Goal: Check status: Check status

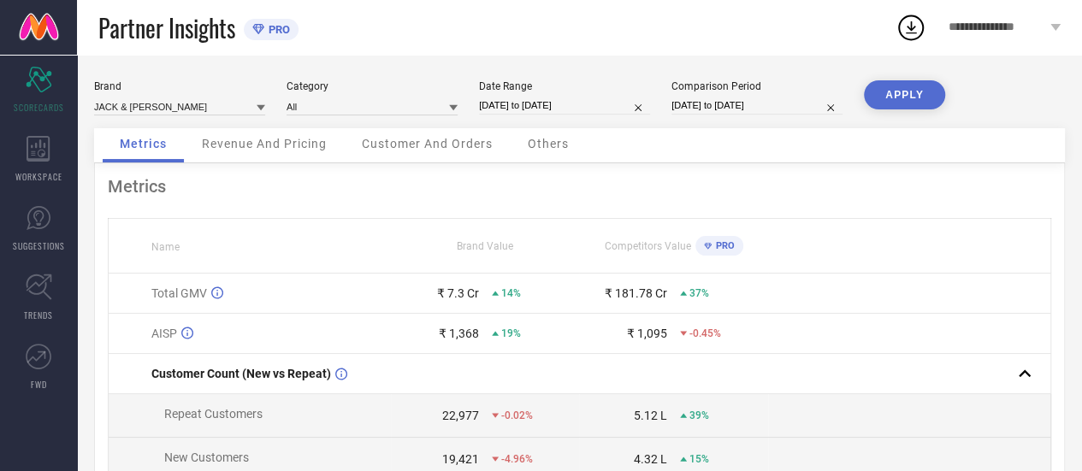
select select "7"
select select "2025"
select select "8"
select select "2025"
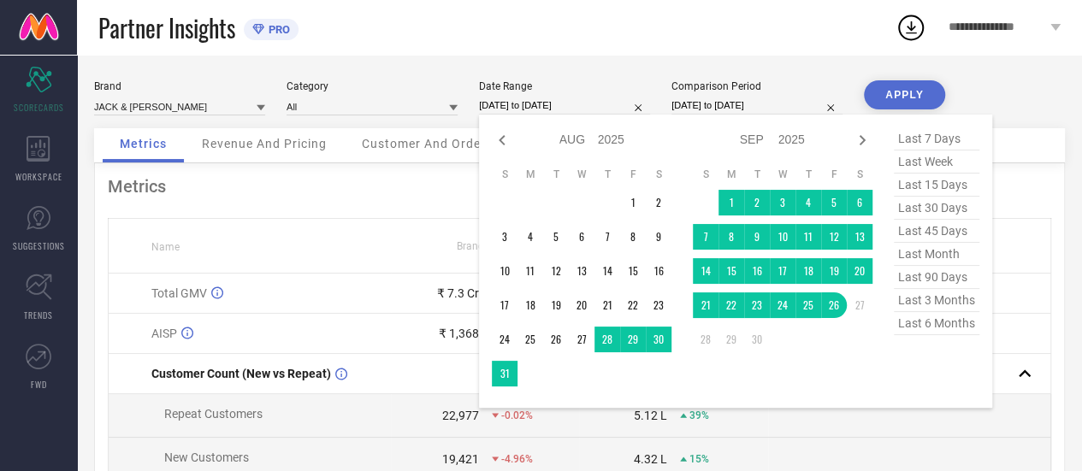
click at [574, 105] on input "[DATE] to [DATE]" at bounding box center [564, 106] width 171 height 18
click at [730, 198] on td "1" at bounding box center [731, 203] width 26 height 26
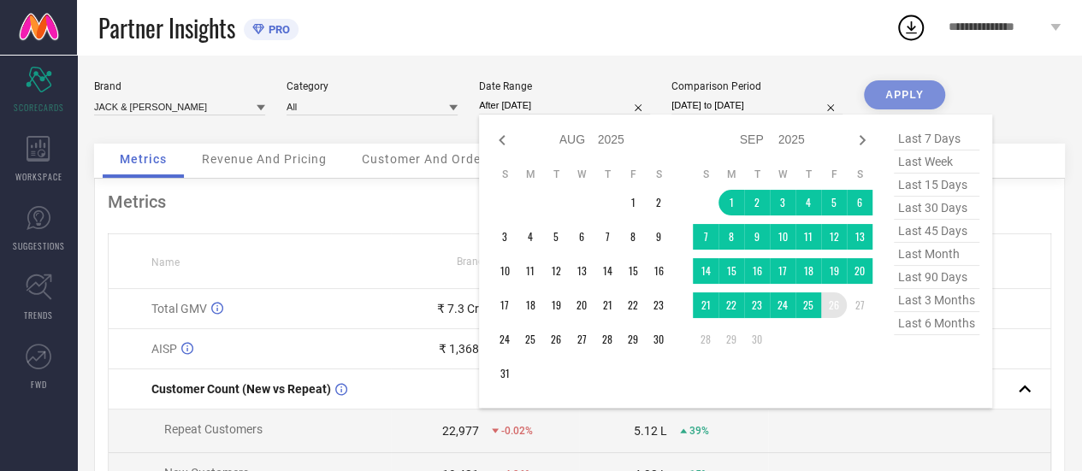
type input "[DATE] to [DATE]"
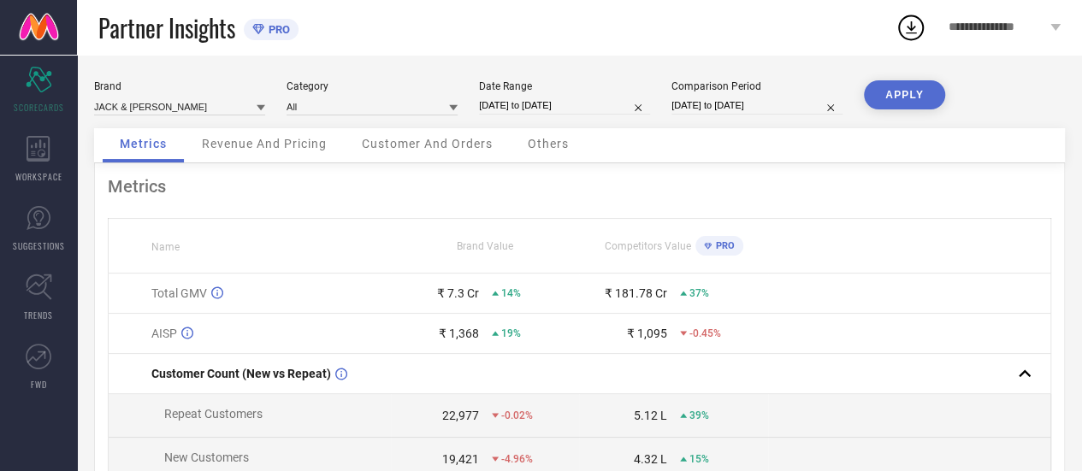
select select "7"
select select "2024"
select select "8"
select select "2024"
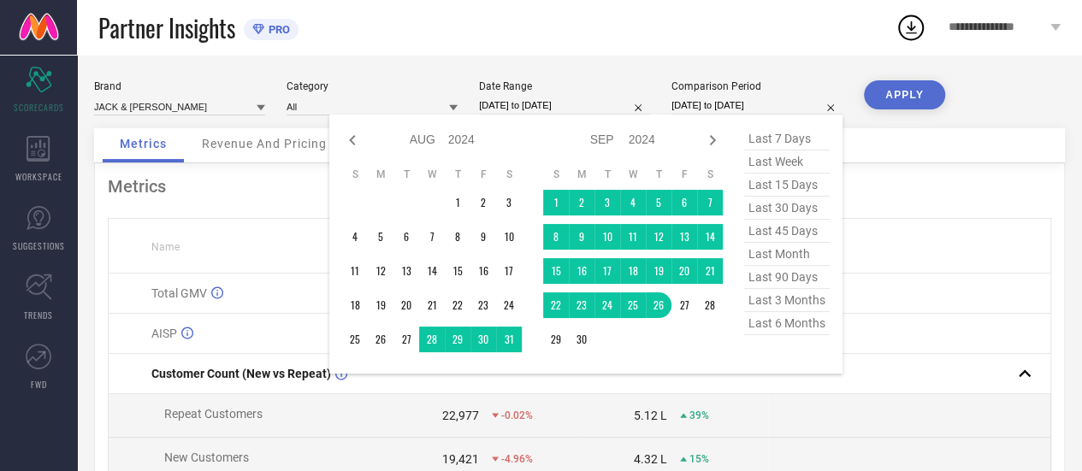
click at [744, 101] on input "[DATE] to [DATE]" at bounding box center [756, 106] width 171 height 18
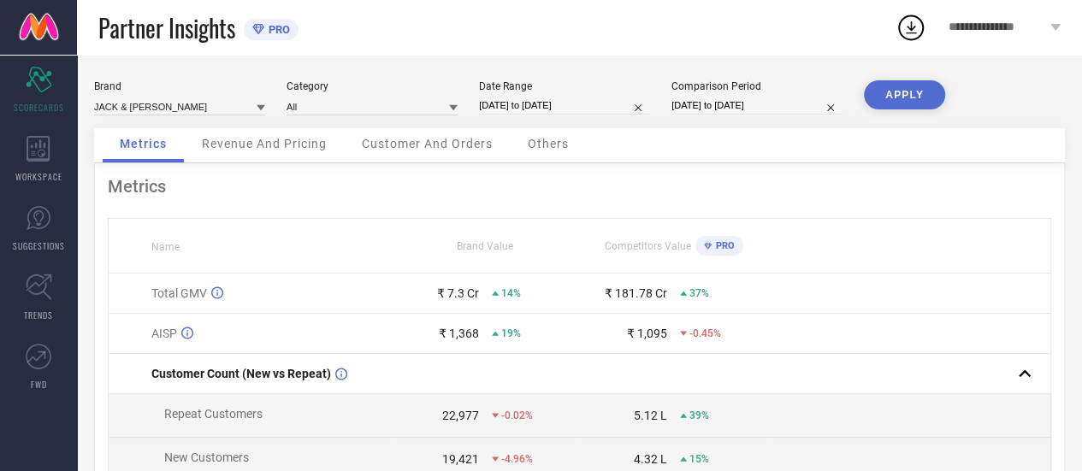
click at [883, 94] on button "APPLY" at bounding box center [904, 94] width 81 height 29
click at [236, 147] on span "Revenue And Pricing" at bounding box center [264, 144] width 125 height 14
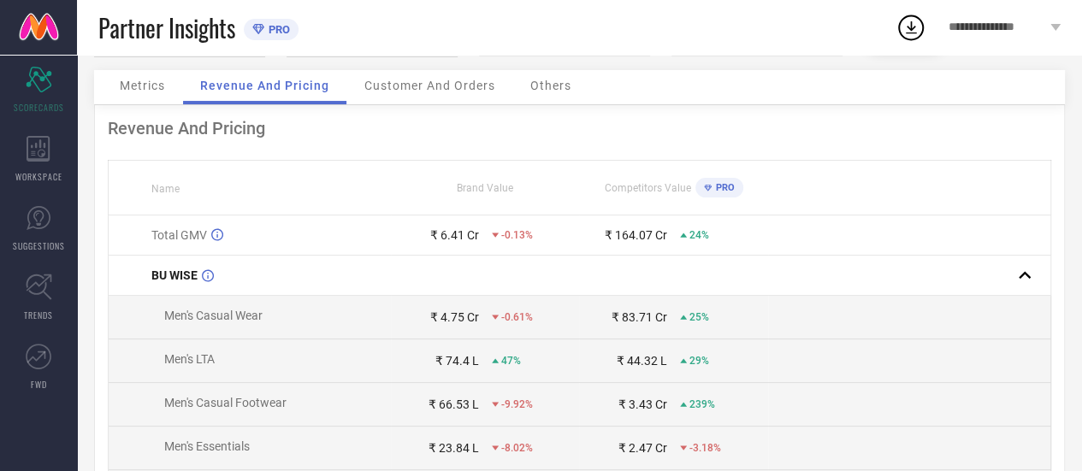
scroll to position [86, 0]
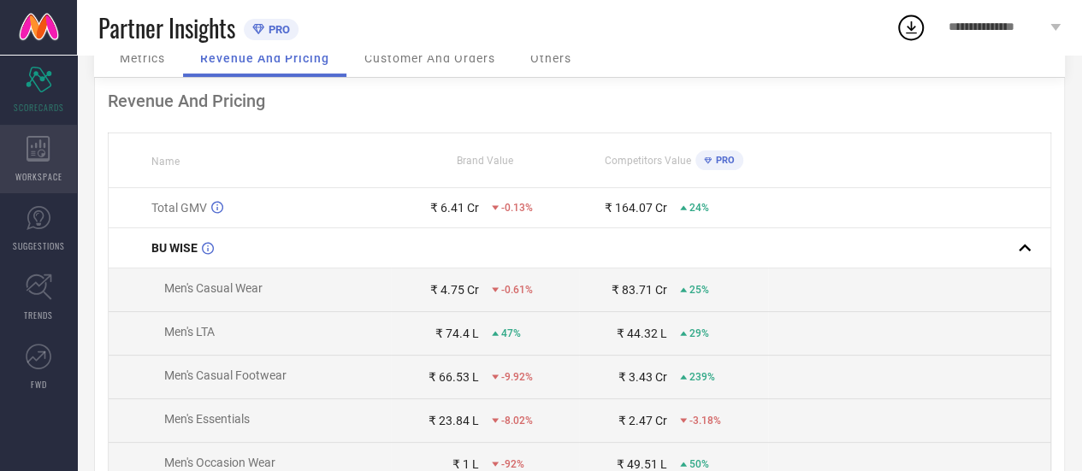
click at [45, 147] on icon at bounding box center [39, 149] width 24 height 26
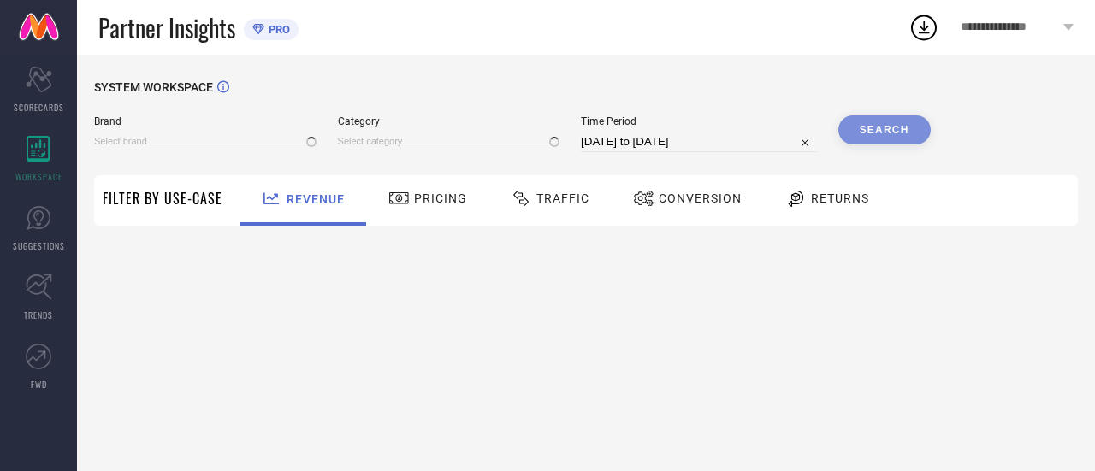
type input "JACK & [PERSON_NAME]"
type input "All"
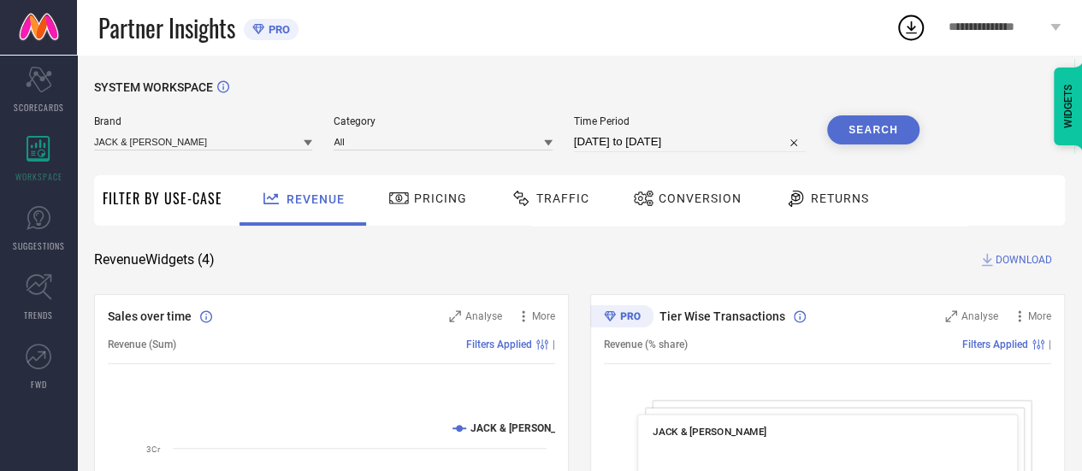
select select "7"
select select "2025"
select select "8"
select select "2025"
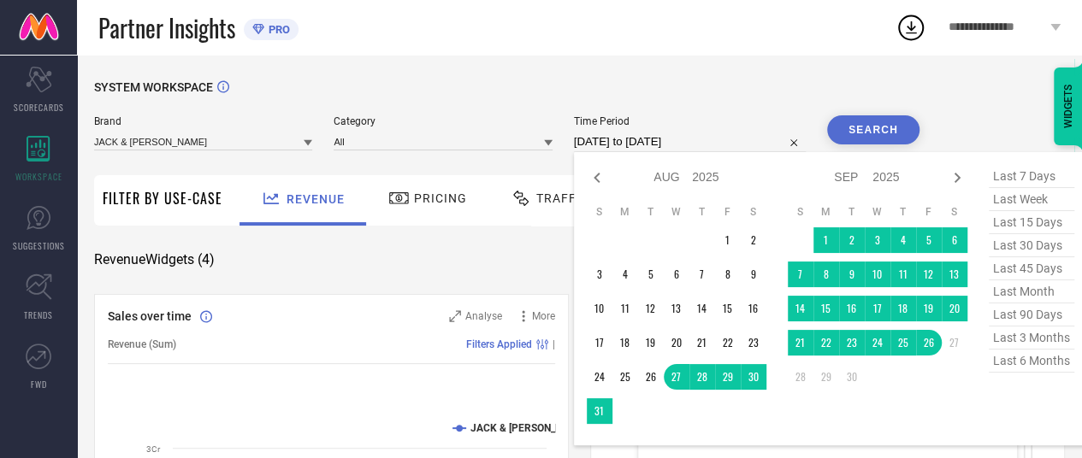
click at [665, 143] on input "[DATE] to [DATE]" at bounding box center [690, 142] width 232 height 21
click at [816, 237] on td "1" at bounding box center [826, 240] width 26 height 26
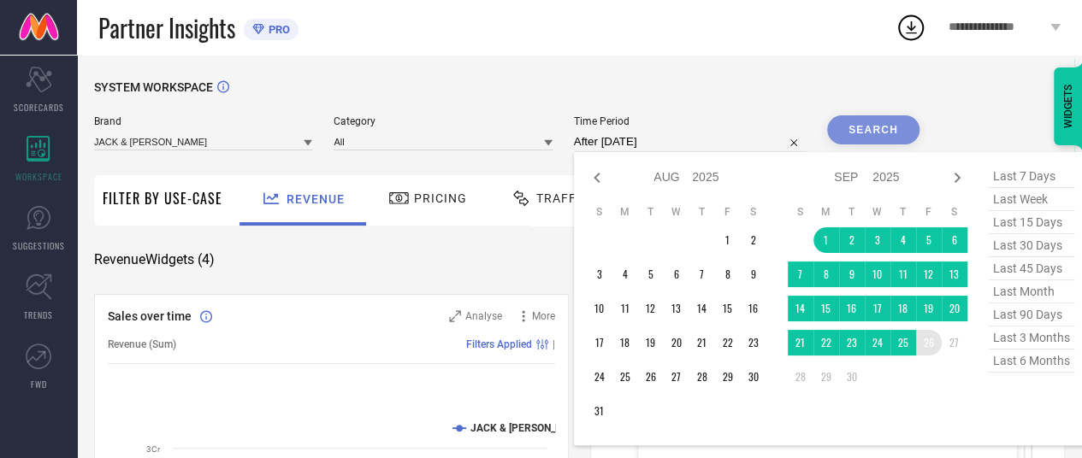
type input "[DATE] to [DATE]"
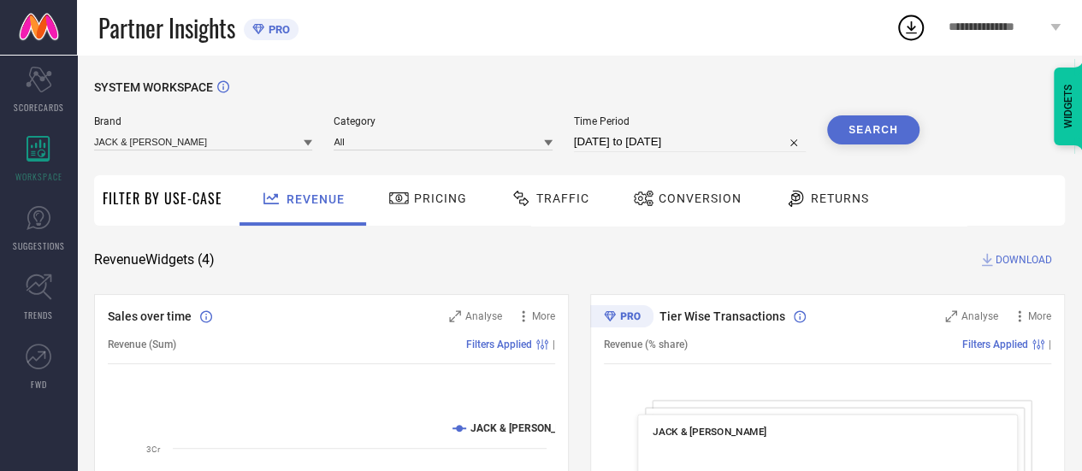
click at [884, 112] on div "SYSTEM WORKSPACE" at bounding box center [579, 97] width 971 height 35
click at [876, 131] on button "Search" at bounding box center [873, 129] width 92 height 29
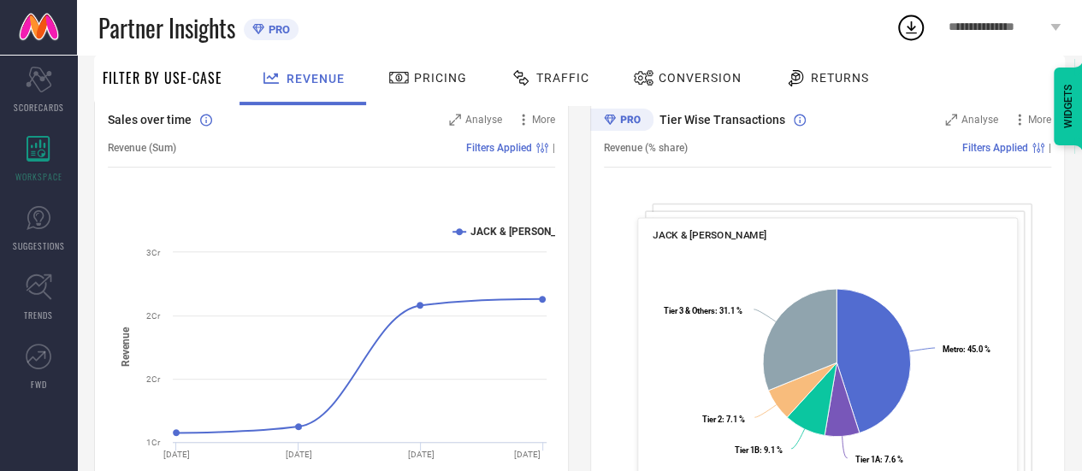
scroll to position [171, 0]
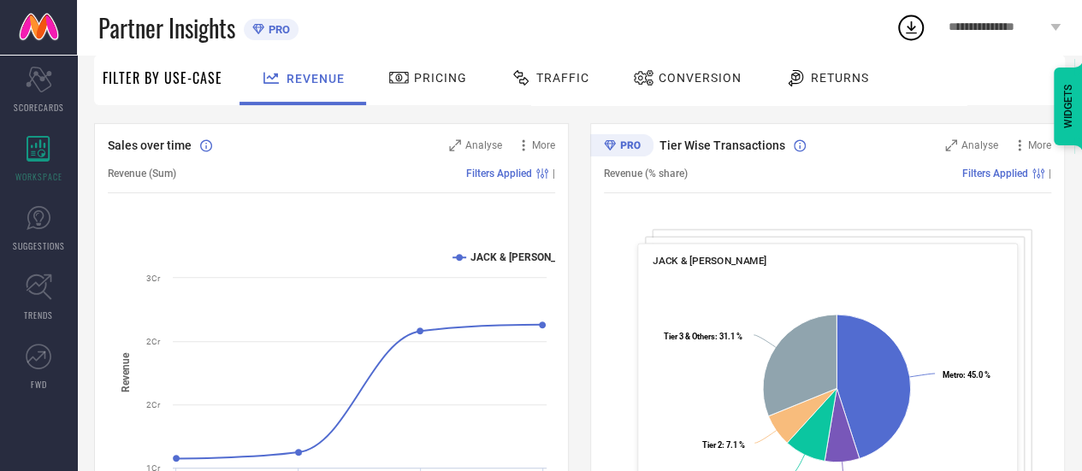
click at [559, 90] on div "Traffic" at bounding box center [549, 77] width 87 height 29
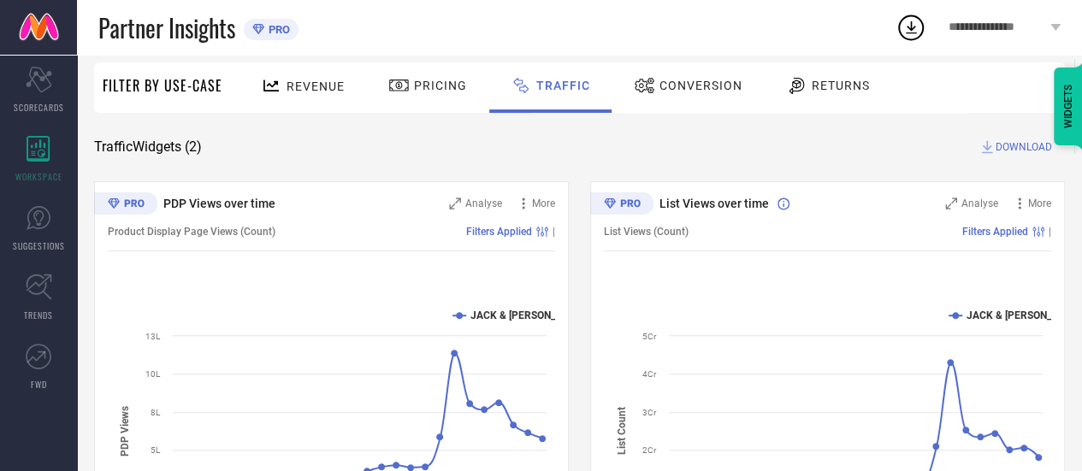
scroll to position [86, 0]
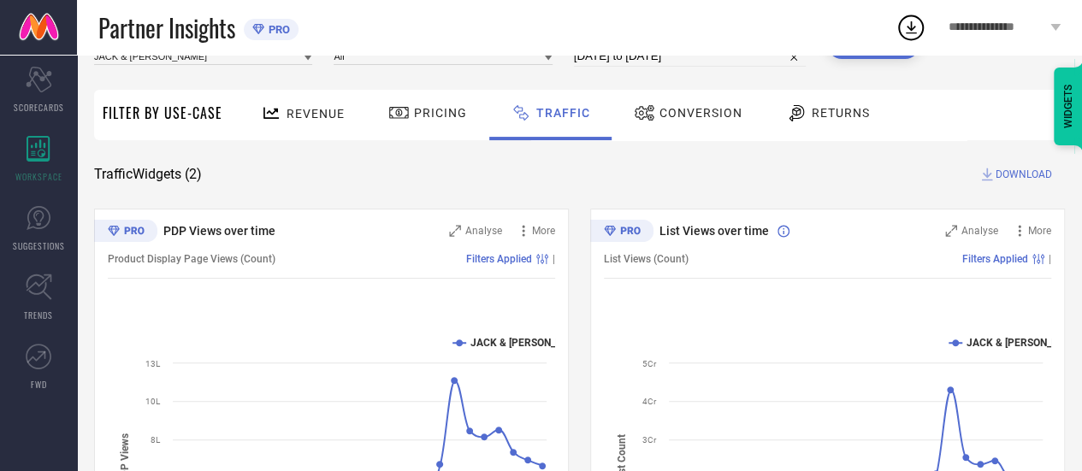
click at [700, 105] on div "Conversion" at bounding box center [687, 112] width 117 height 29
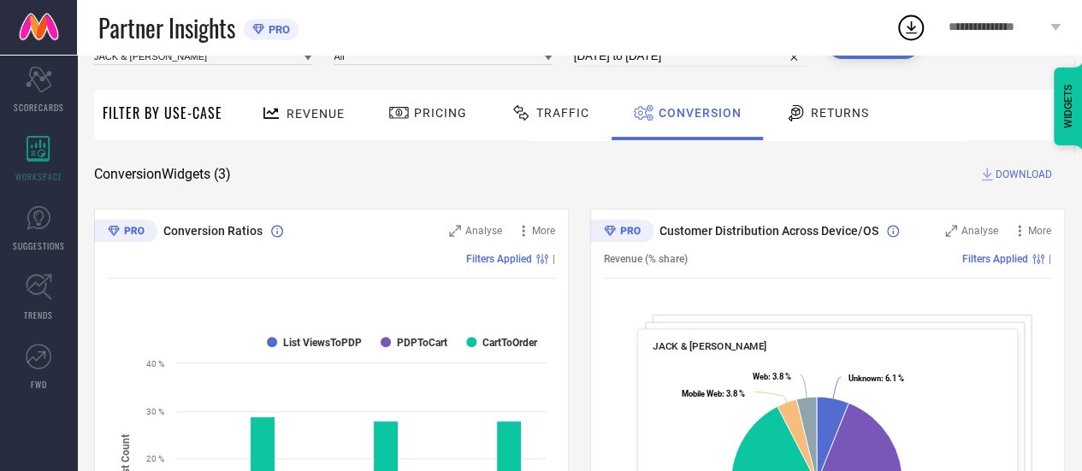
click at [295, 135] on div "Revenue" at bounding box center [302, 115] width 127 height 50
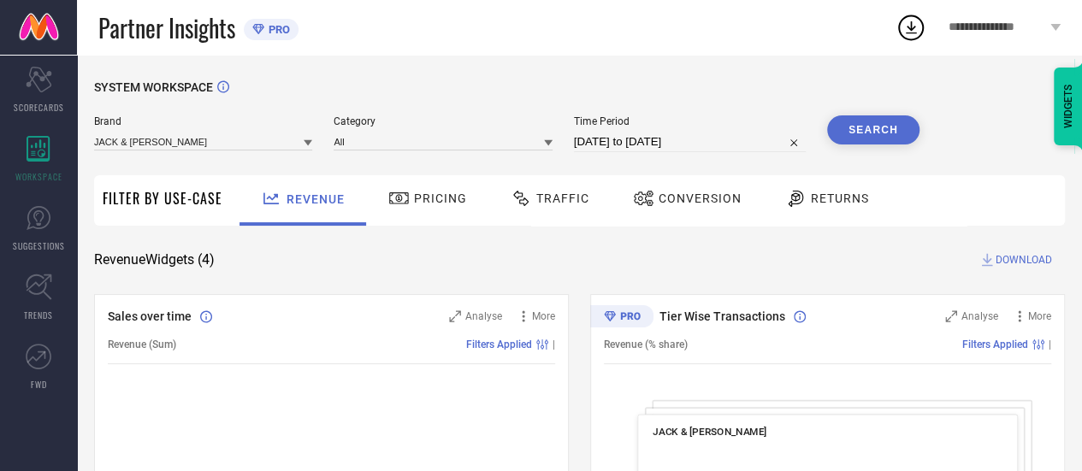
click at [428, 185] on div "Pricing" at bounding box center [427, 198] width 87 height 29
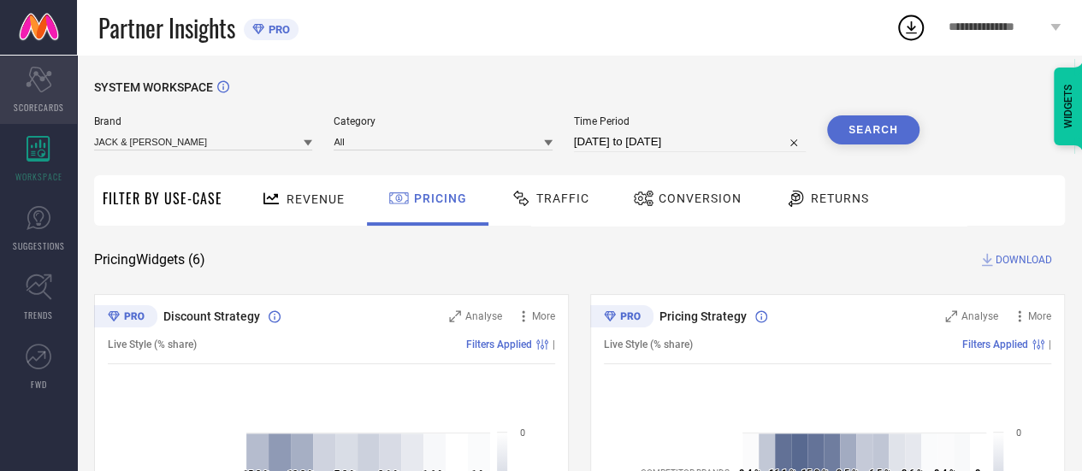
click at [45, 93] on div "Scorecard SCORECARDS" at bounding box center [38, 90] width 77 height 68
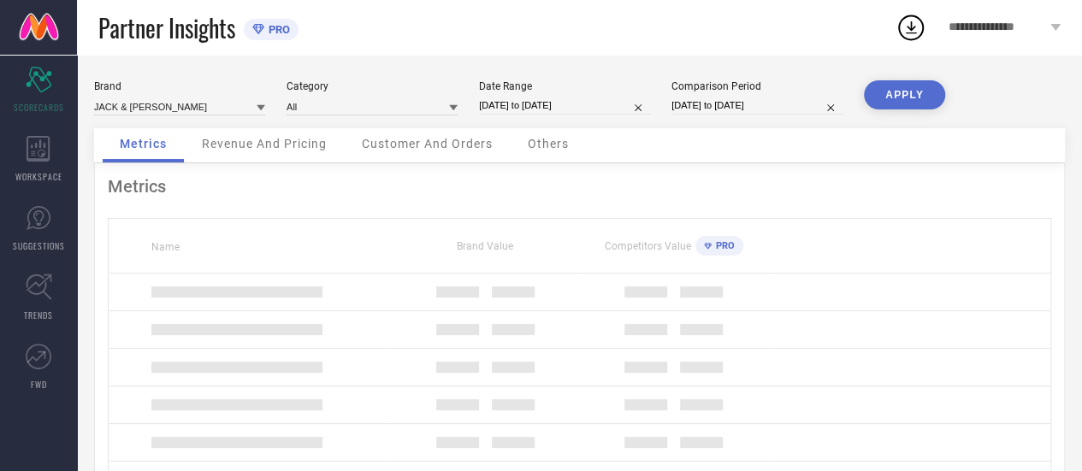
click at [719, 109] on input "[DATE] to [DATE]" at bounding box center [756, 106] width 171 height 18
select select "7"
select select "2024"
select select "8"
select select "2024"
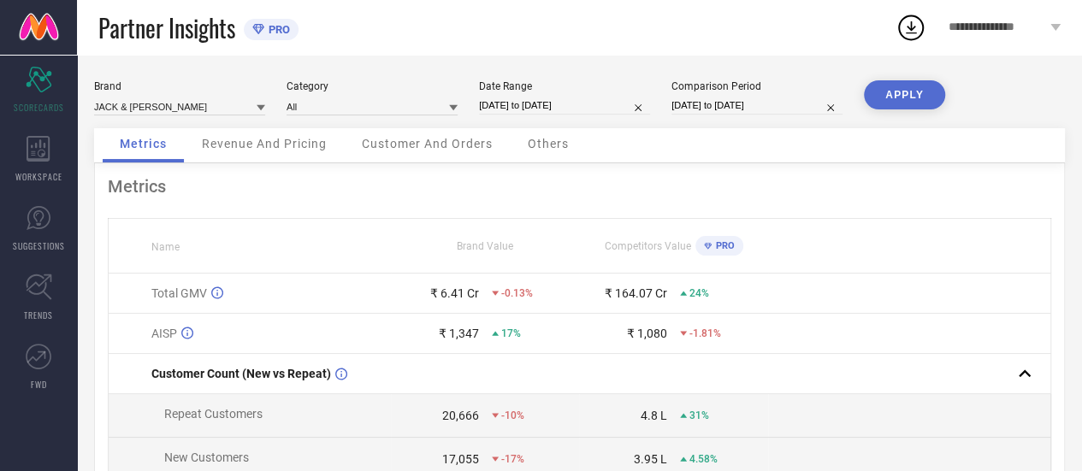
click at [618, 38] on div "Partner Insights PRO" at bounding box center [496, 27] width 797 height 55
click at [904, 98] on button "APPLY" at bounding box center [904, 94] width 81 height 29
select select "7"
select select "2024"
select select "8"
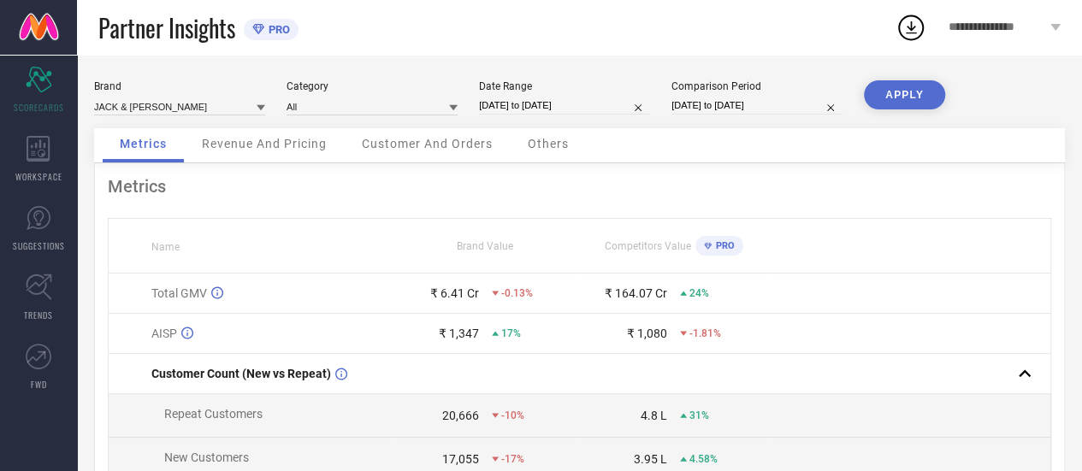
select select "2024"
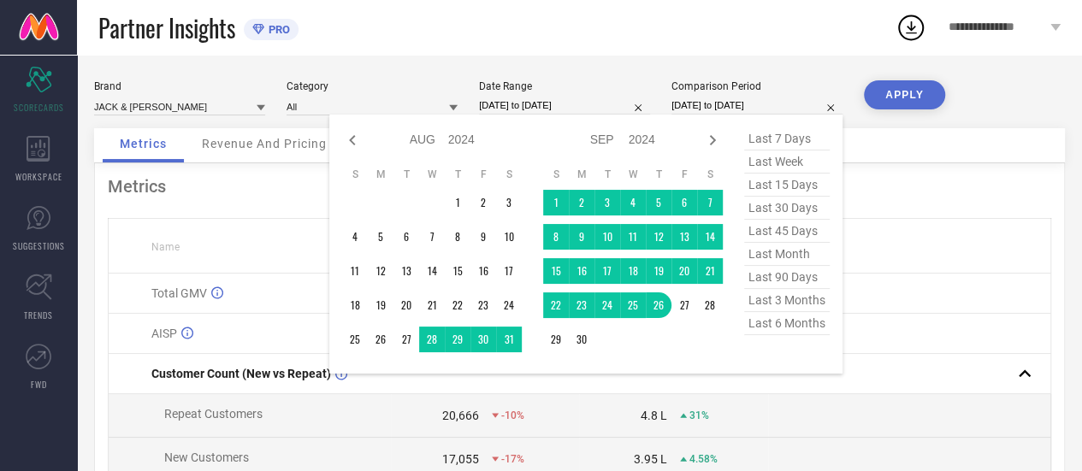
click at [706, 107] on input "[DATE] to [DATE]" at bounding box center [756, 106] width 171 height 18
click at [558, 202] on td "1" at bounding box center [556, 203] width 26 height 26
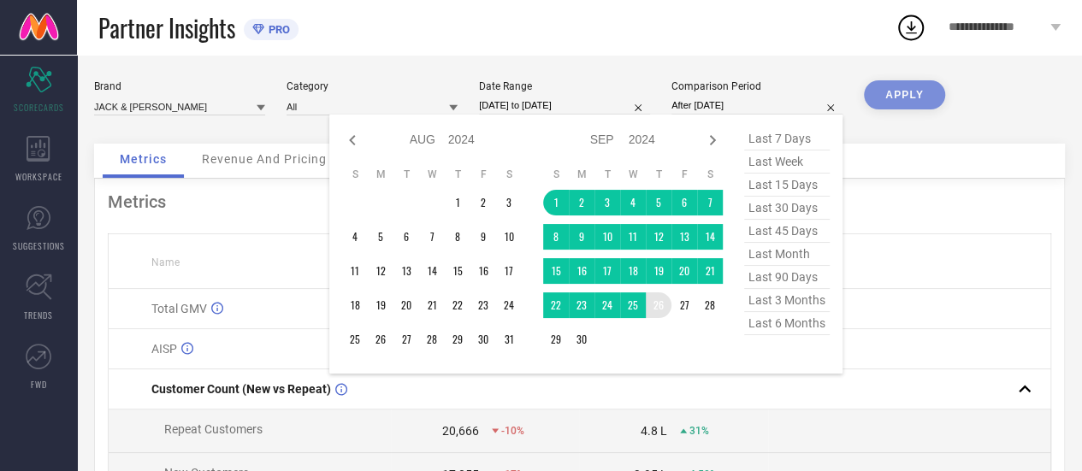
type input "[DATE] to [DATE]"
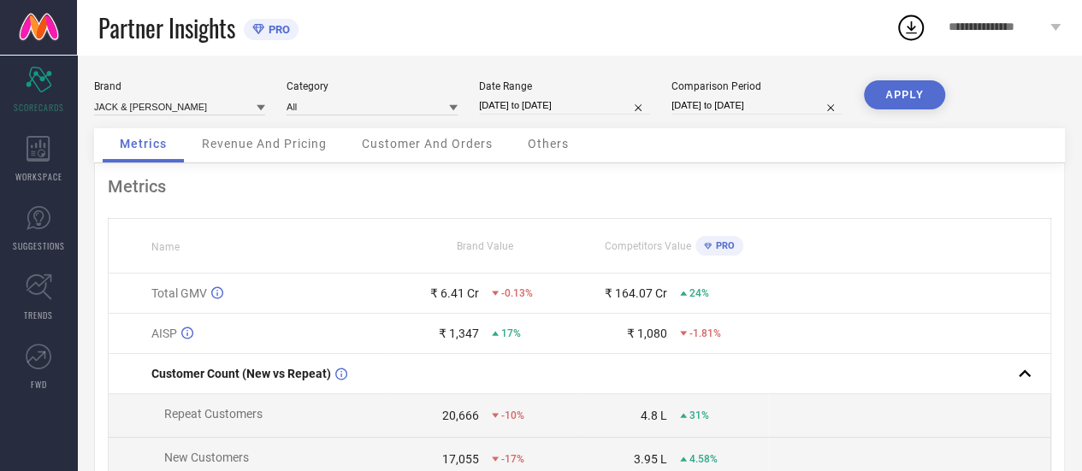
select select "8"
select select "2024"
select select "9"
select select "2024"
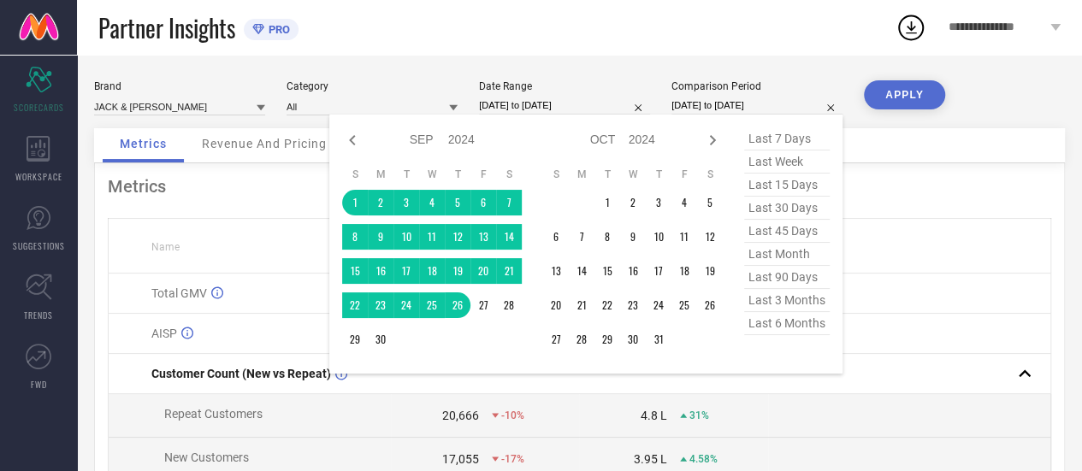
click at [762, 109] on input "[DATE] to [DATE]" at bounding box center [756, 106] width 171 height 18
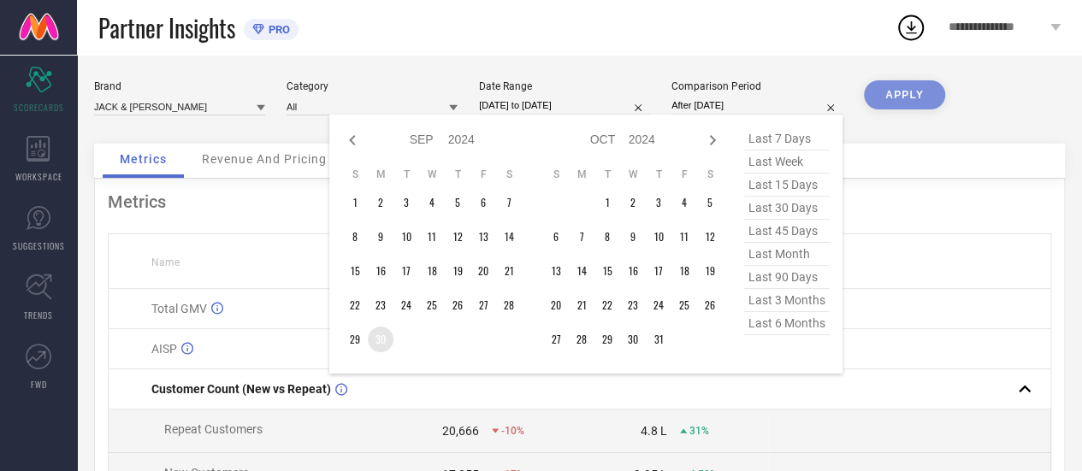
click at [375, 343] on td "30" at bounding box center [381, 340] width 26 height 26
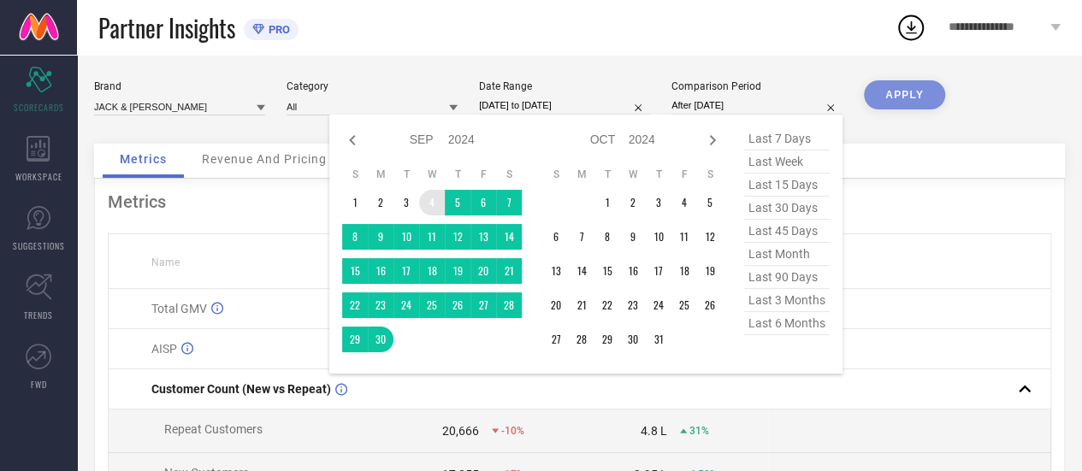
type input "[DATE] to [DATE]"
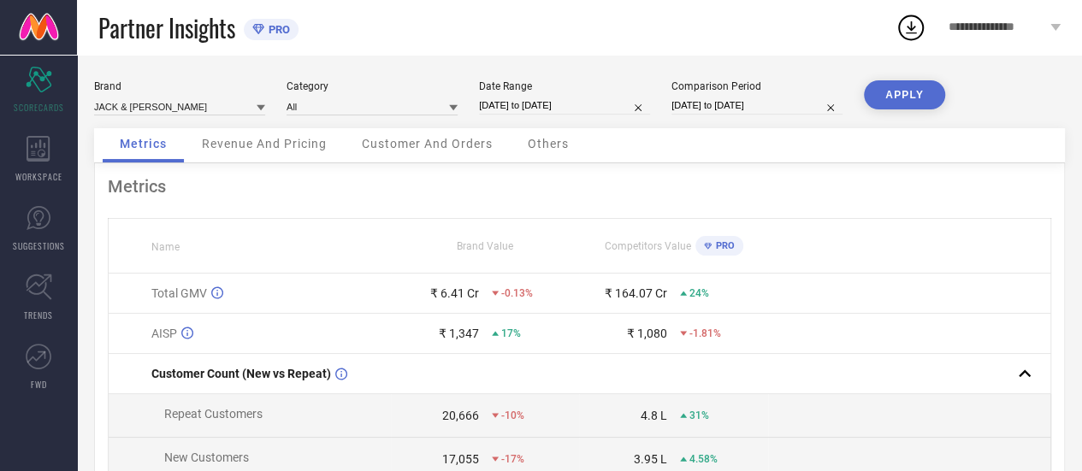
click at [867, 98] on button "APPLY" at bounding box center [904, 94] width 81 height 29
click at [294, 159] on div "Revenue And Pricing" at bounding box center [264, 145] width 159 height 34
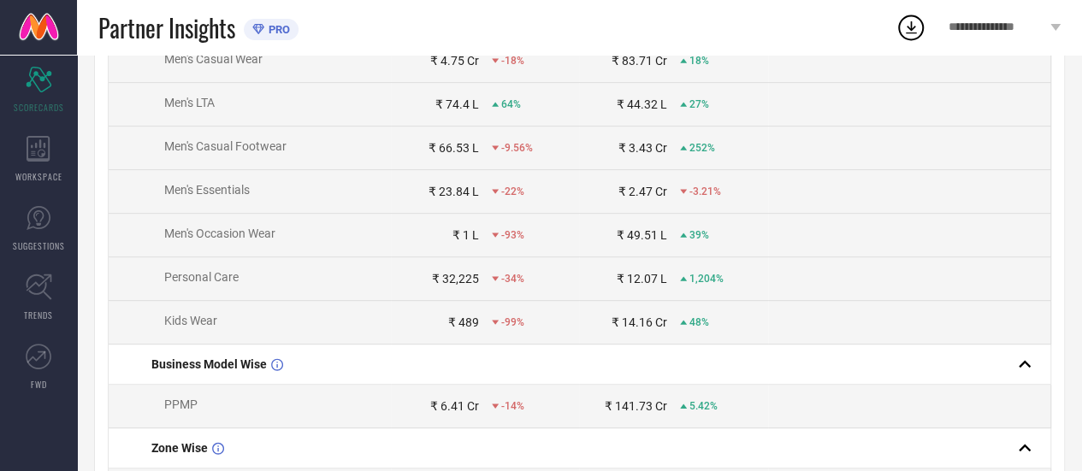
scroll to position [342, 0]
